Goal: Information Seeking & Learning: Learn about a topic

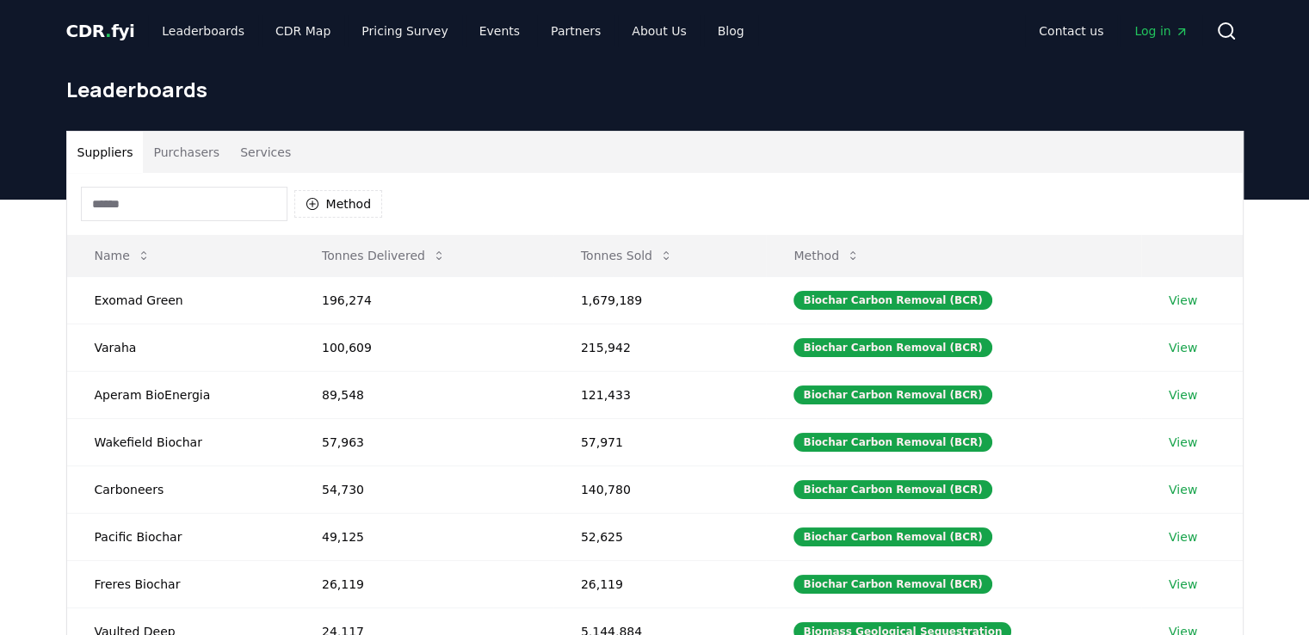
click at [179, 147] on button "Purchasers" at bounding box center [186, 152] width 87 height 41
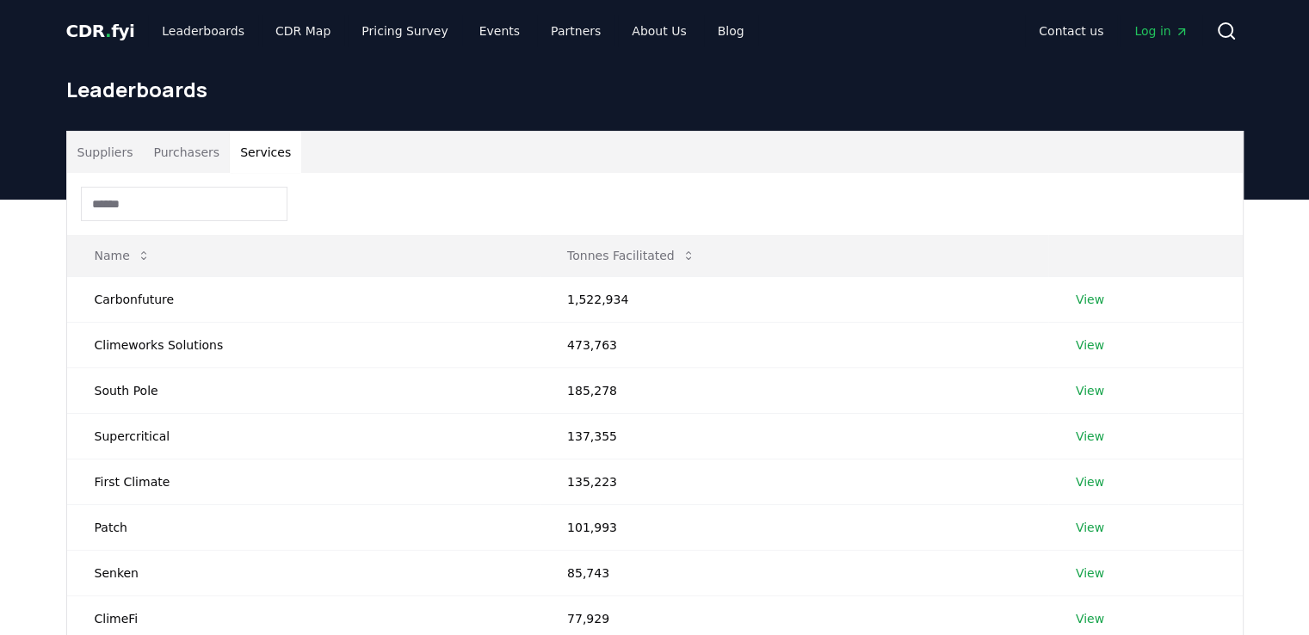
click at [241, 145] on button "Services" at bounding box center [265, 152] width 71 height 41
click at [76, 154] on button "Suppliers" at bounding box center [105, 152] width 77 height 41
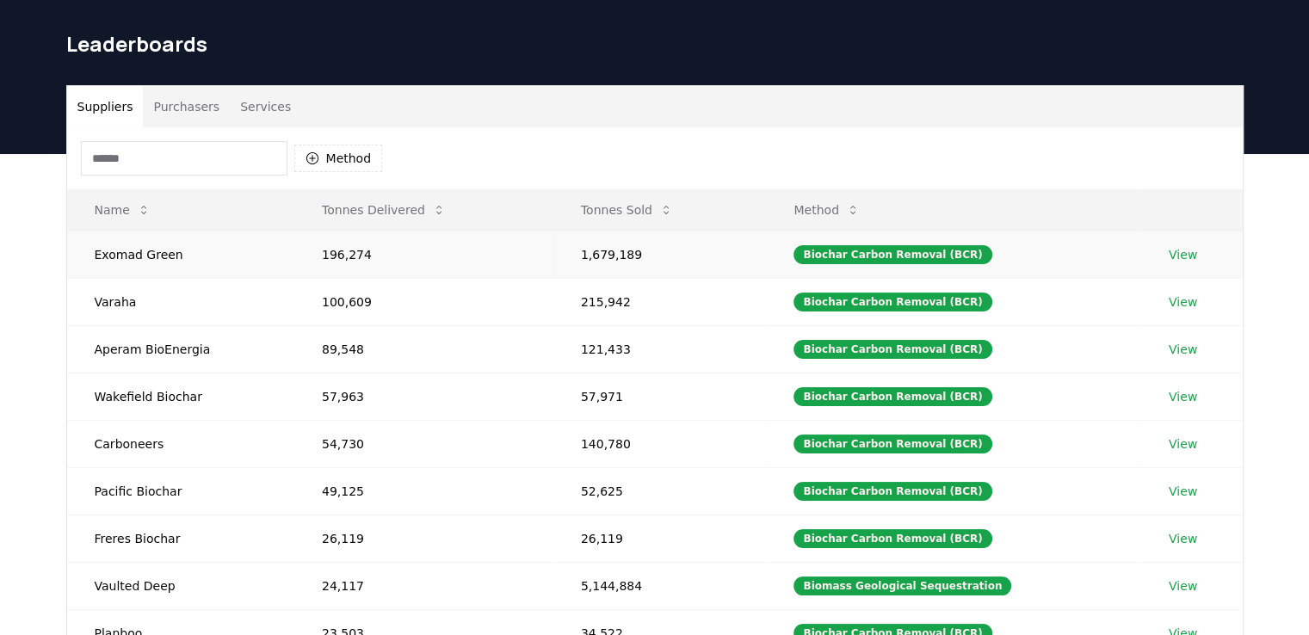
scroll to position [86, 0]
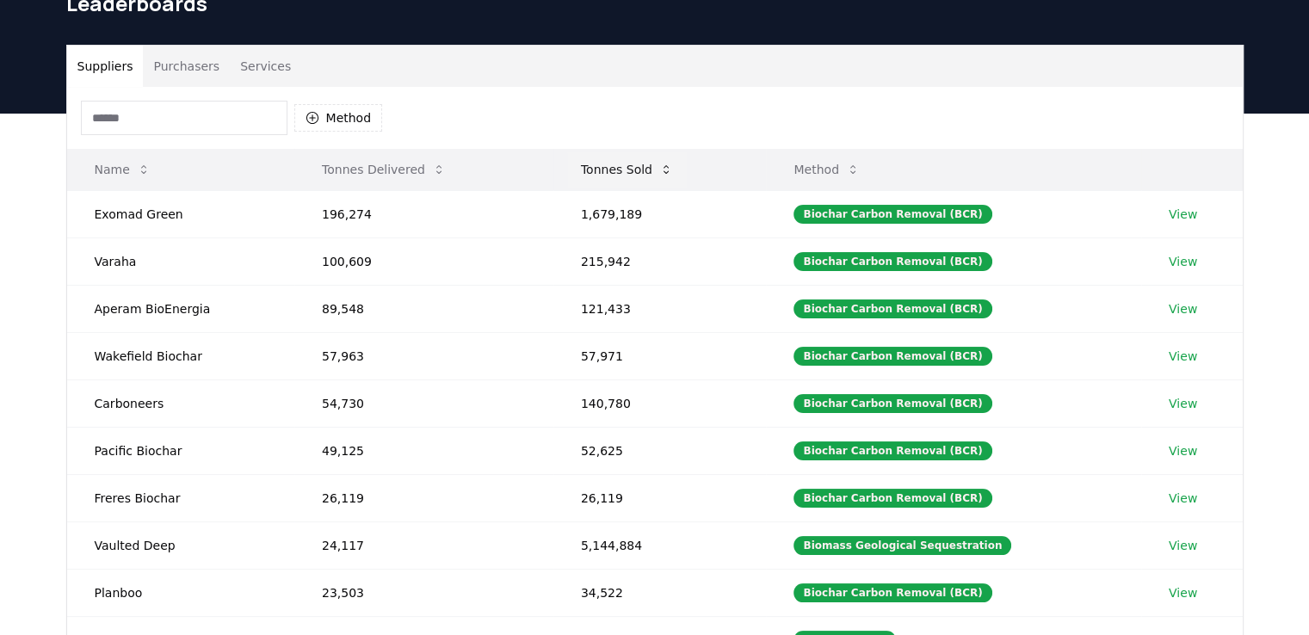
click at [668, 171] on icon at bounding box center [666, 170] width 14 height 14
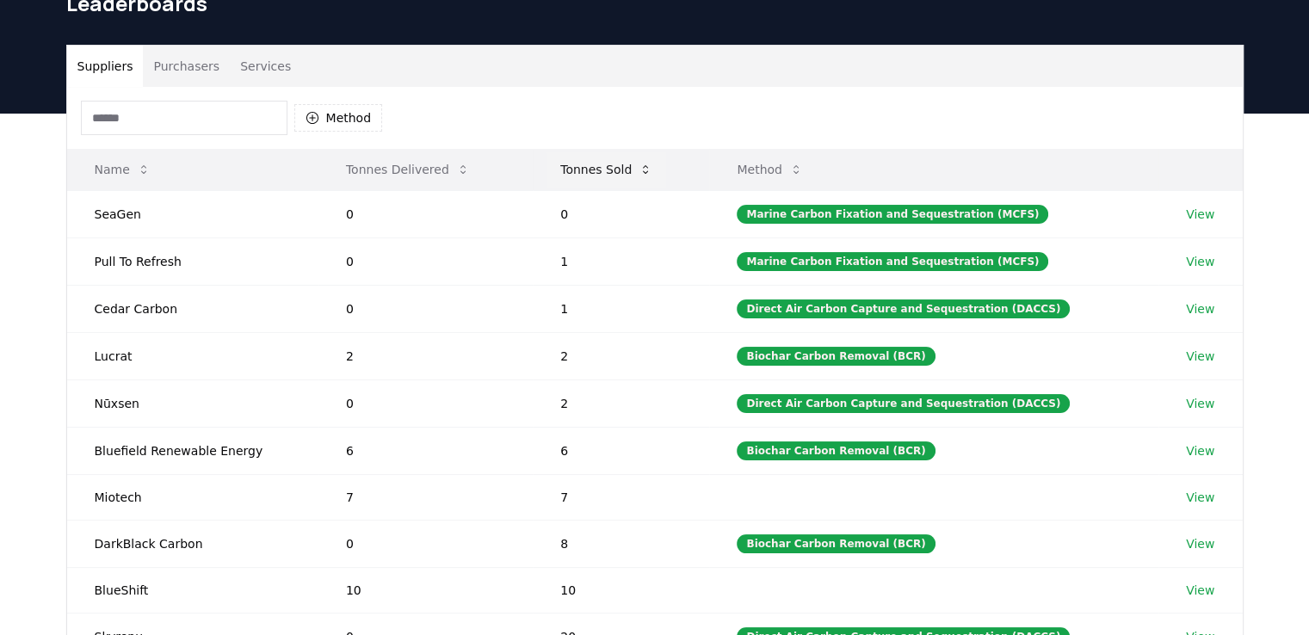
click at [647, 163] on icon at bounding box center [646, 170] width 14 height 14
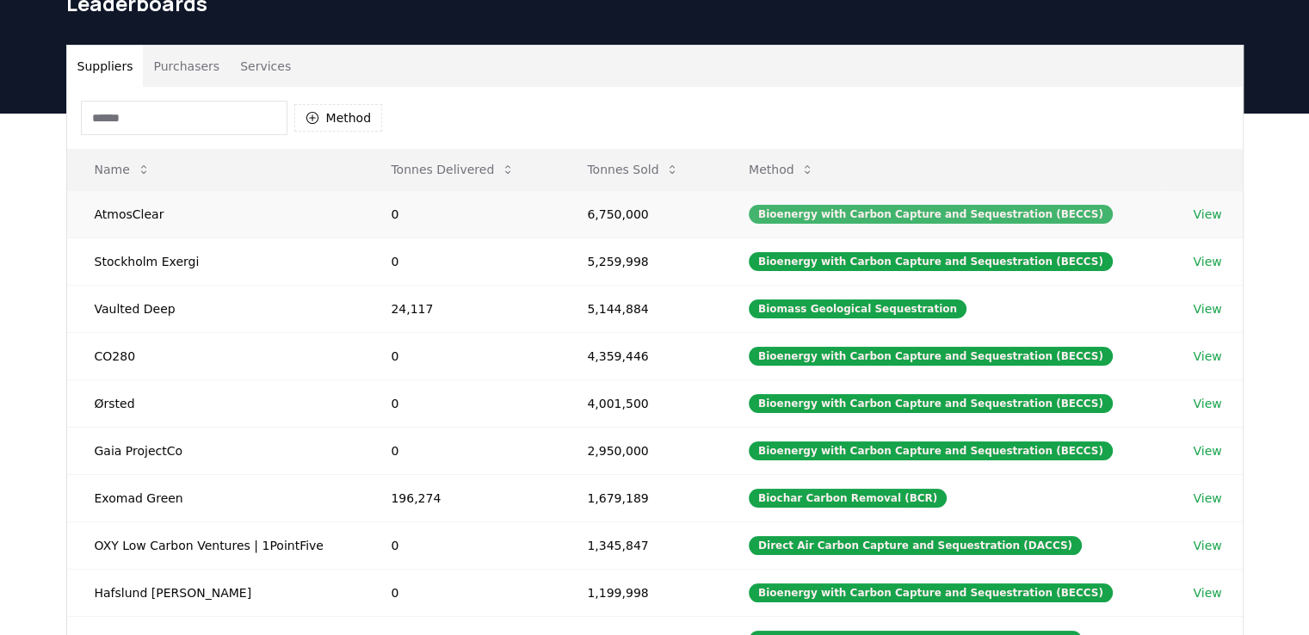
click at [891, 220] on div "Bioenergy with Carbon Capture and Sequestration (BECCS)" at bounding box center [931, 214] width 364 height 19
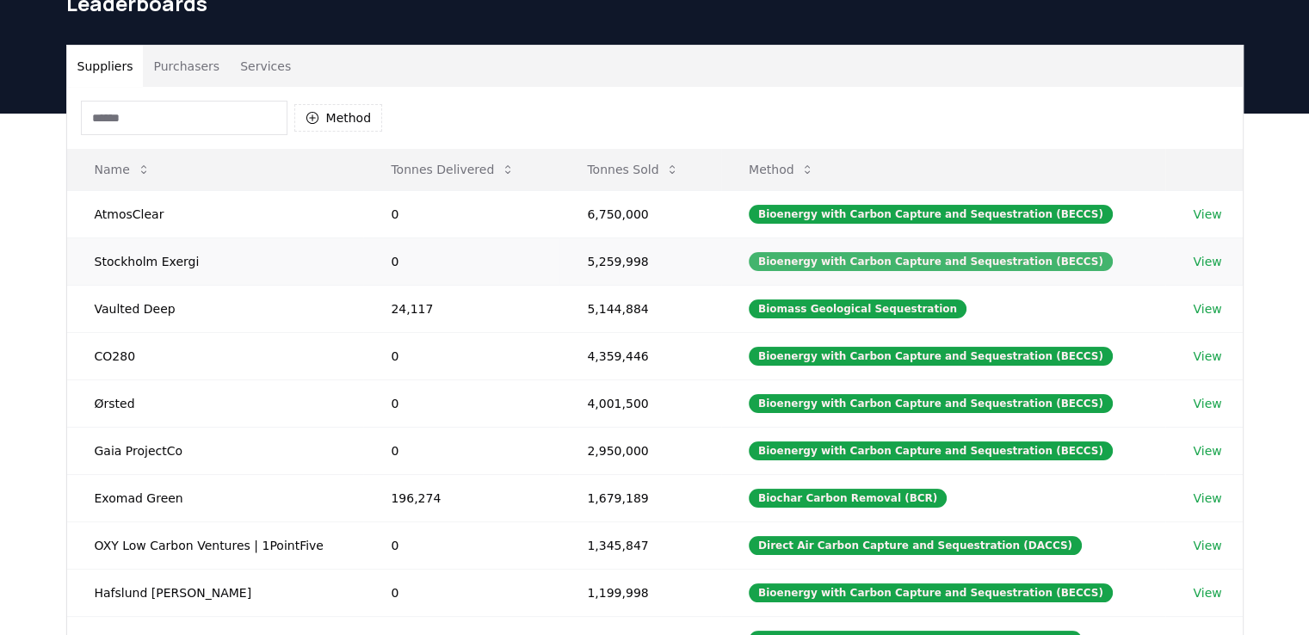
click at [887, 259] on div "Bioenergy with Carbon Capture and Sequestration (BECCS)" at bounding box center [931, 261] width 364 height 19
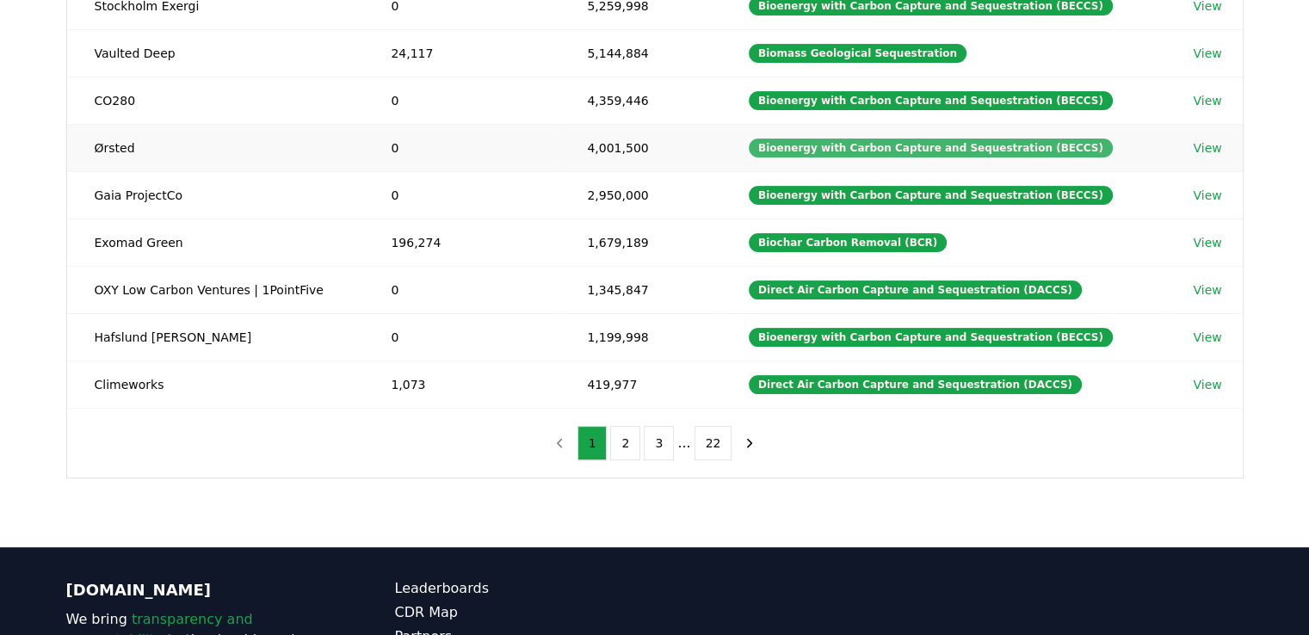
scroll to position [344, 0]
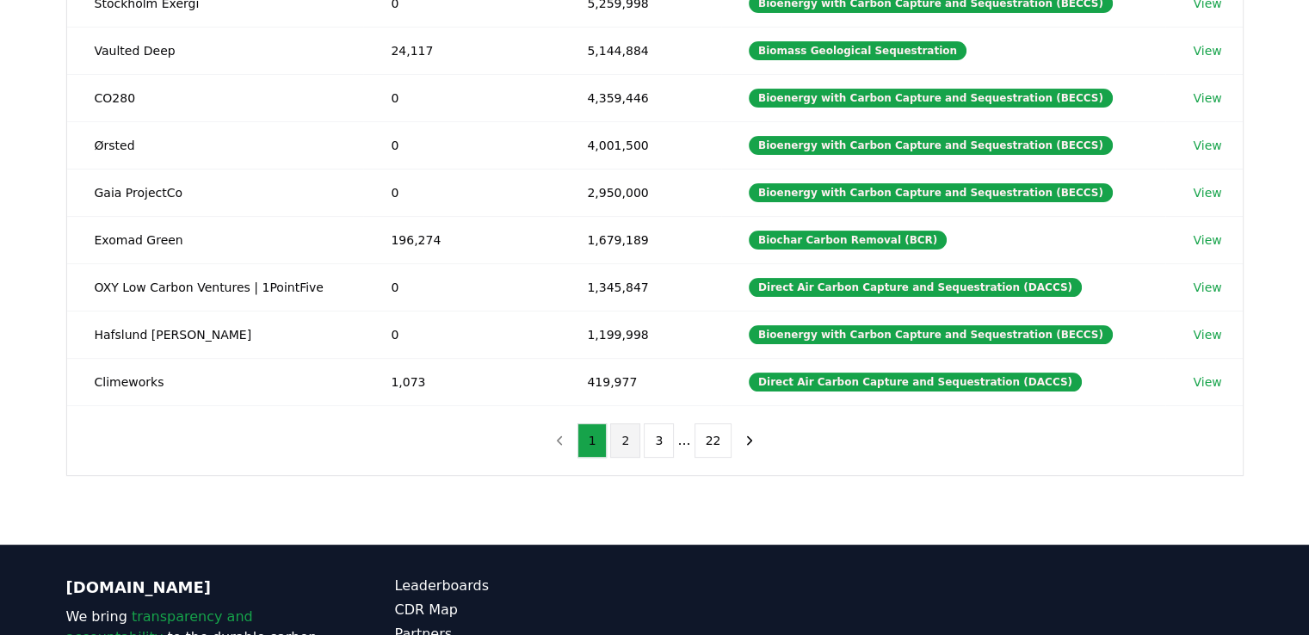
click at [628, 442] on button "2" at bounding box center [625, 441] width 30 height 34
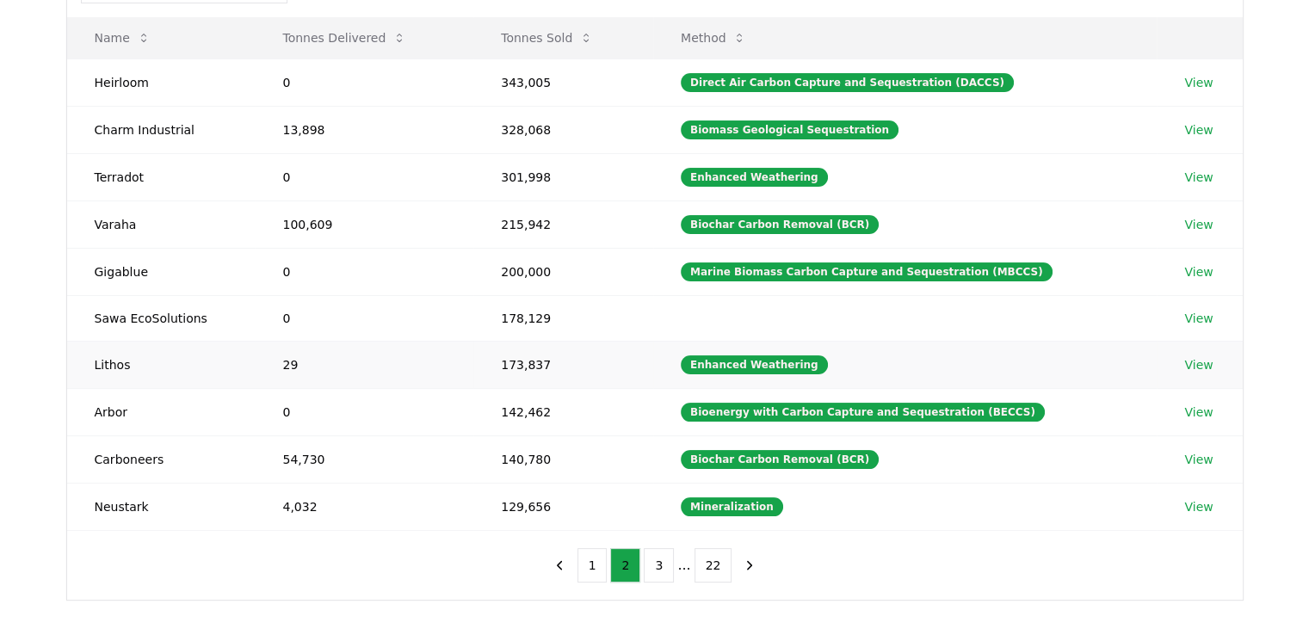
scroll to position [258, 0]
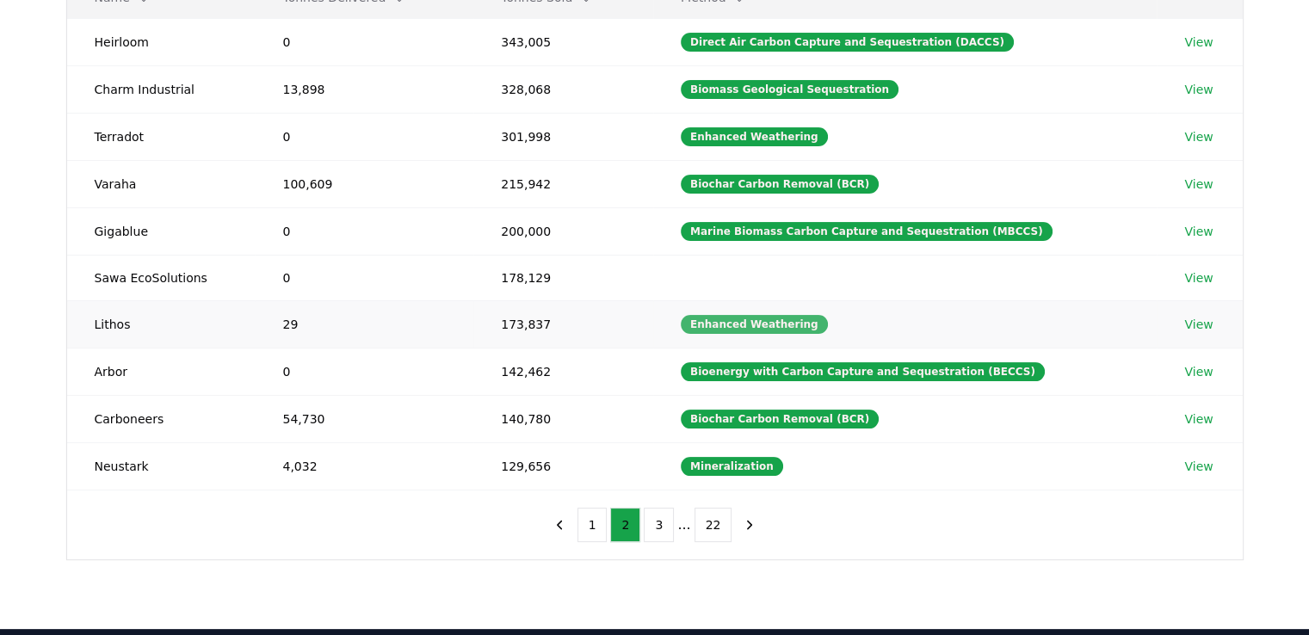
click at [750, 320] on div "Enhanced Weathering" at bounding box center [754, 324] width 147 height 19
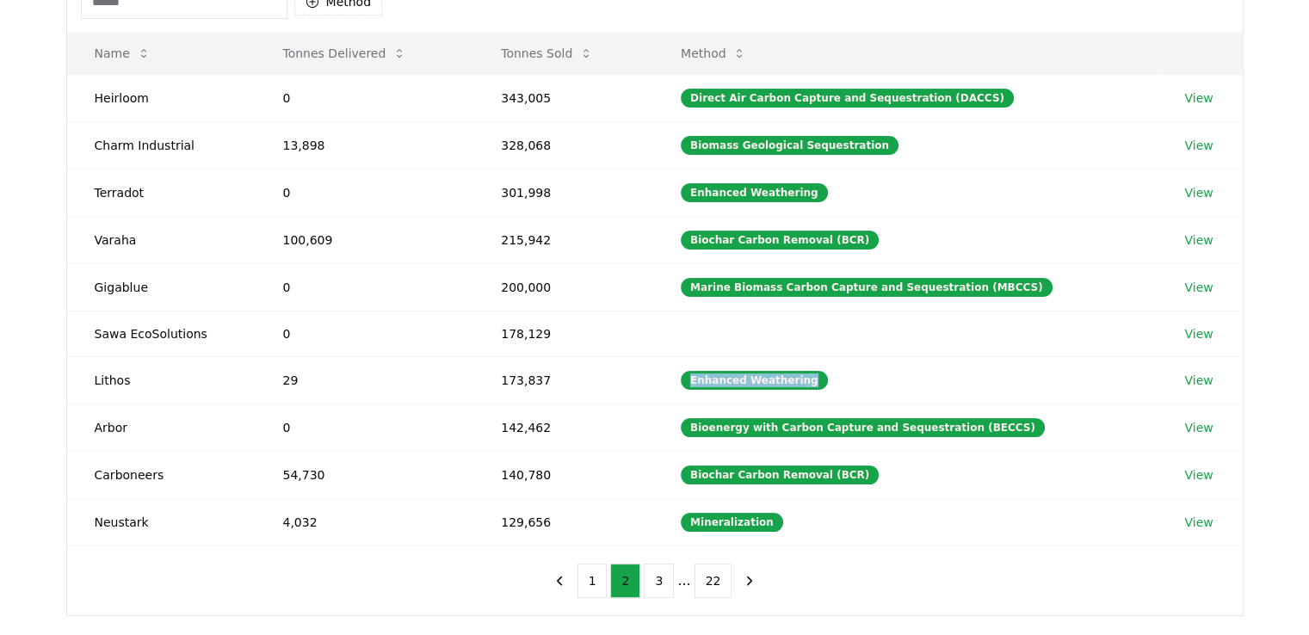
scroll to position [172, 0]
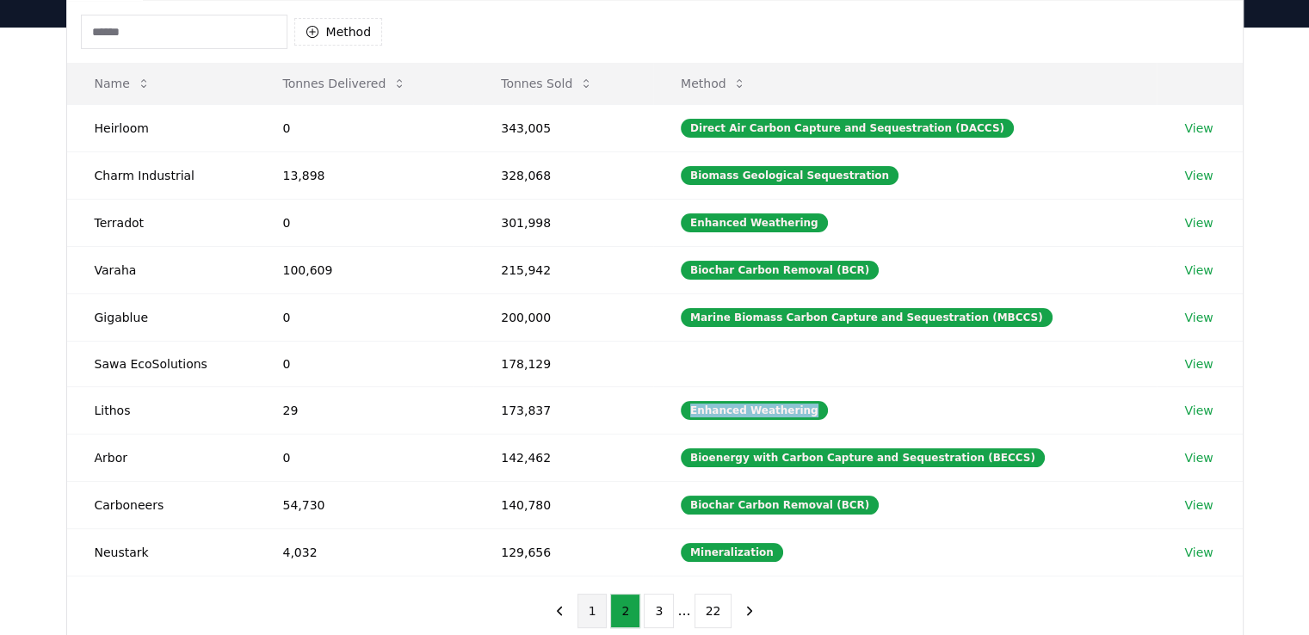
click at [605, 610] on button "1" at bounding box center [593, 611] width 30 height 34
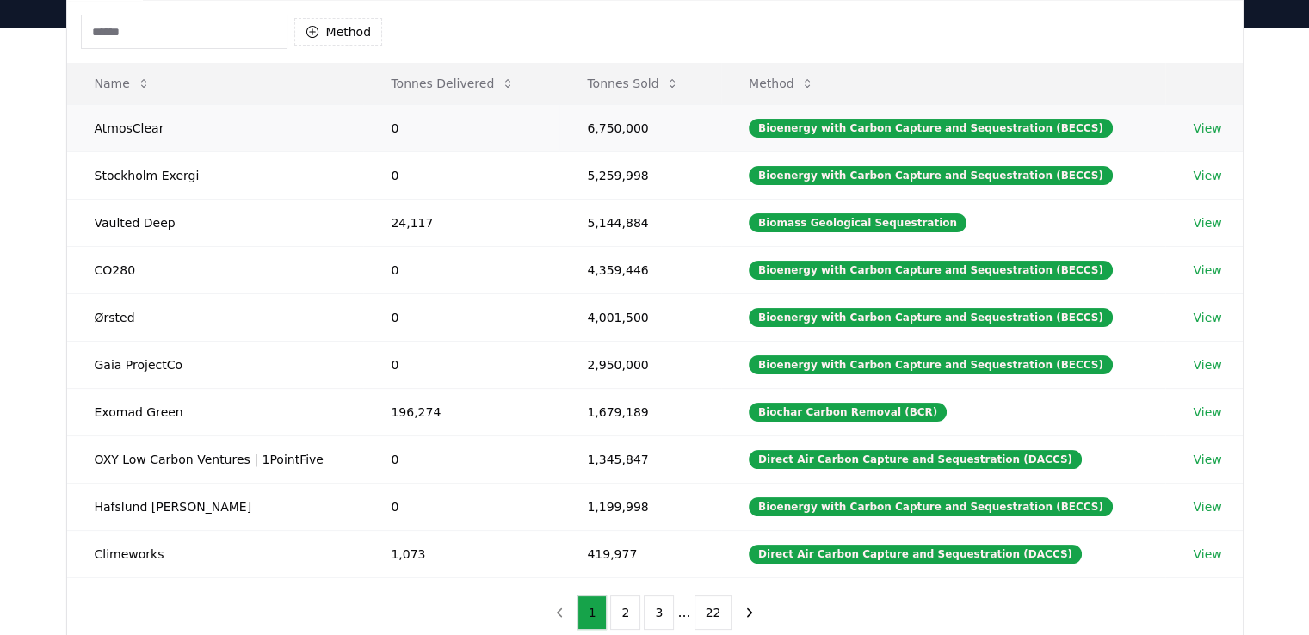
click at [1207, 128] on link "View" at bounding box center [1207, 128] width 28 height 17
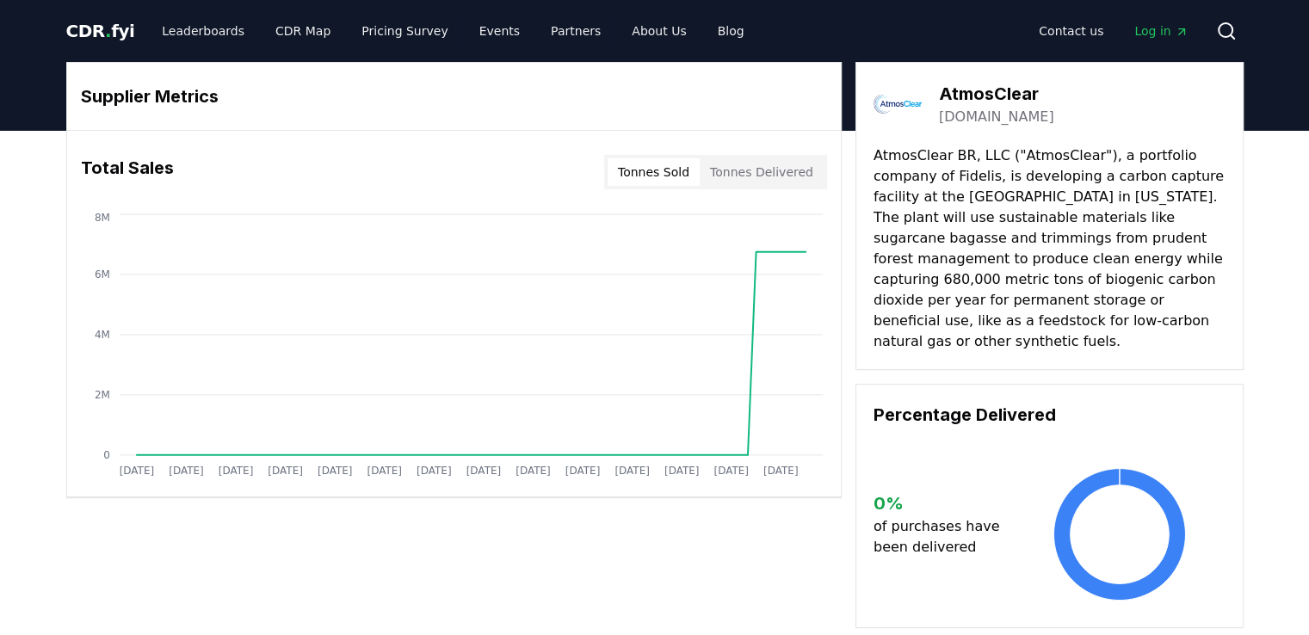
drag, startPoint x: 946, startPoint y: 157, endPoint x: 874, endPoint y: 159, distance: 72.4
click at [867, 153] on div "AtmosClear atmosclear.earth AtmosClear BR, LLC ("AtmosClear"), a portfolio comp…" at bounding box center [1050, 216] width 388 height 308
drag, startPoint x: 878, startPoint y: 155, endPoint x: 935, endPoint y: 155, distance: 56.8
click at [935, 155] on p "AtmosClear BR, LLC ("AtmosClear"), a portfolio company of Fidelis, is developin…" at bounding box center [1050, 248] width 352 height 207
drag, startPoint x: 945, startPoint y: 154, endPoint x: 861, endPoint y: 152, distance: 84.4
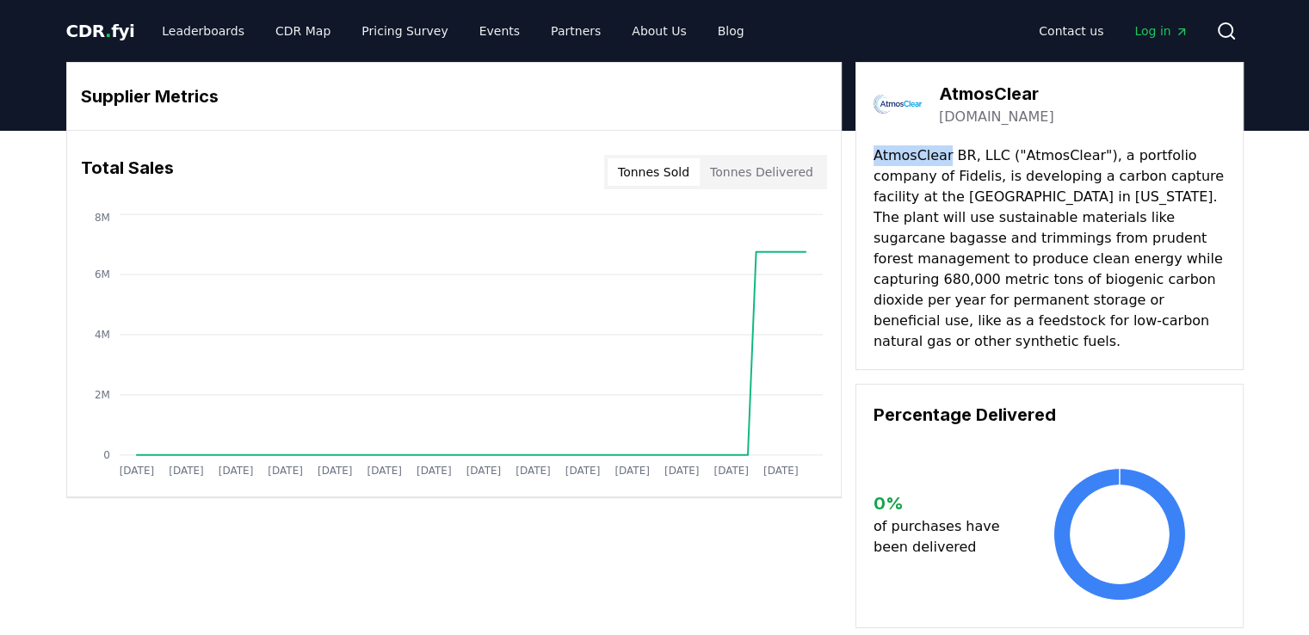
click at [861, 152] on div "AtmosClear atmosclear.earth AtmosClear BR, LLC ("AtmosClear"), a portfolio comp…" at bounding box center [1050, 216] width 388 height 308
